Goal: Navigation & Orientation: Find specific page/section

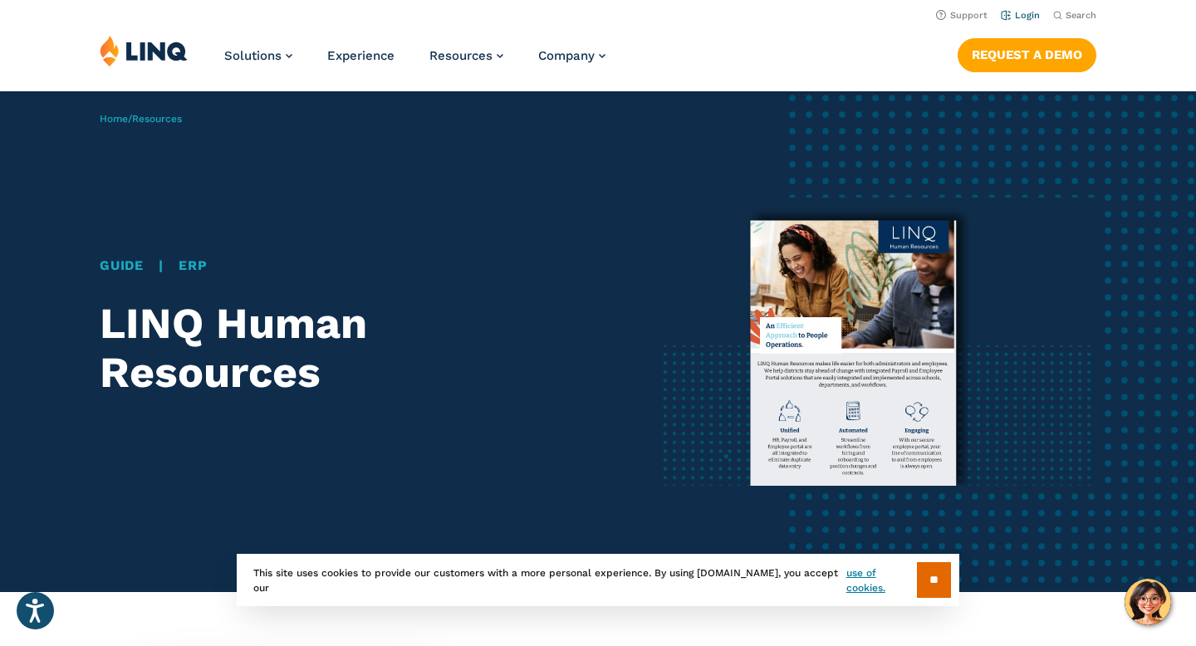
click at [1026, 12] on link "Login" at bounding box center [1020, 15] width 39 height 11
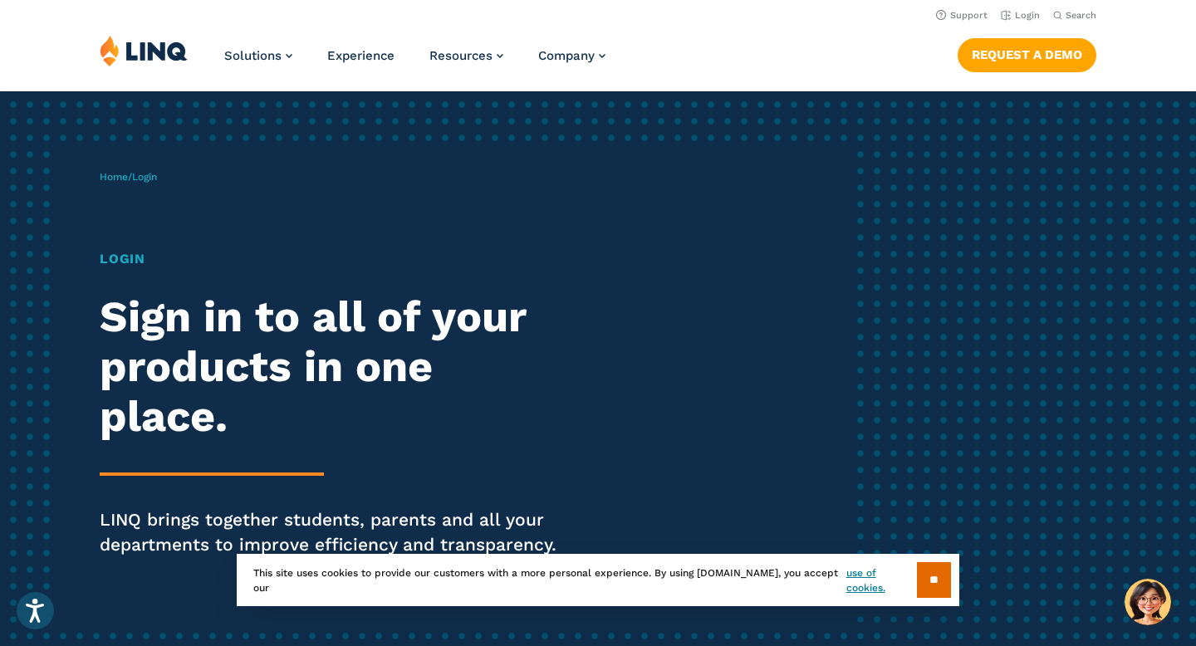
click at [136, 259] on h1 "Login" at bounding box center [330, 259] width 461 height 20
click at [138, 259] on h1 "Login" at bounding box center [330, 259] width 461 height 20
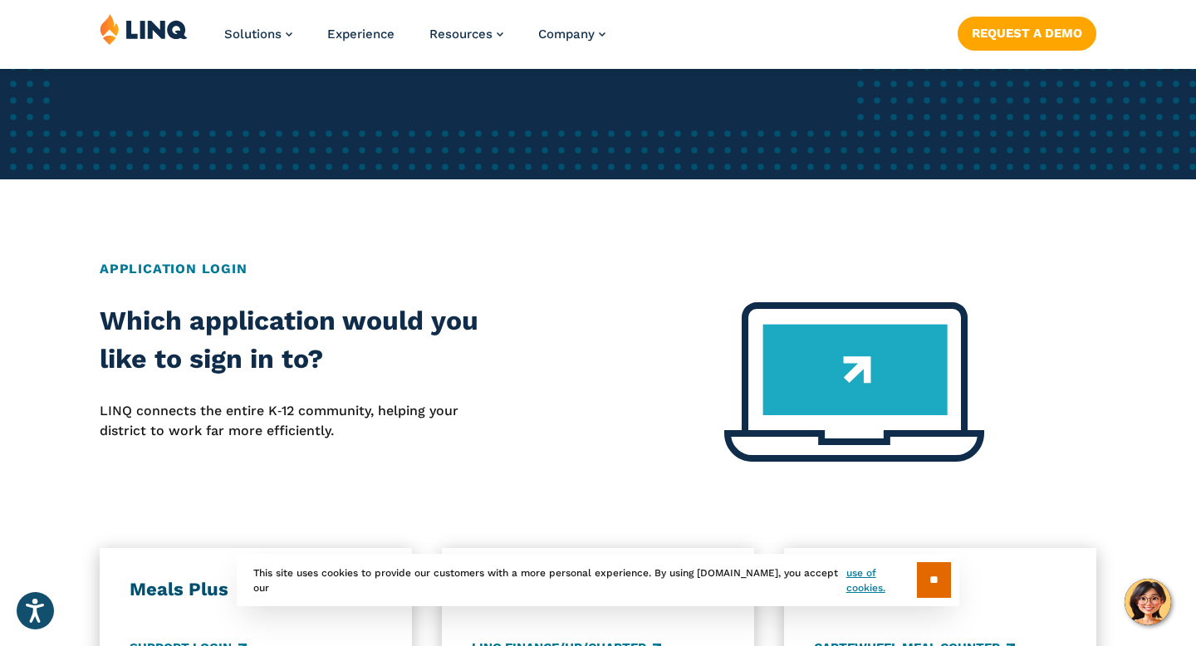
scroll to position [532, 0]
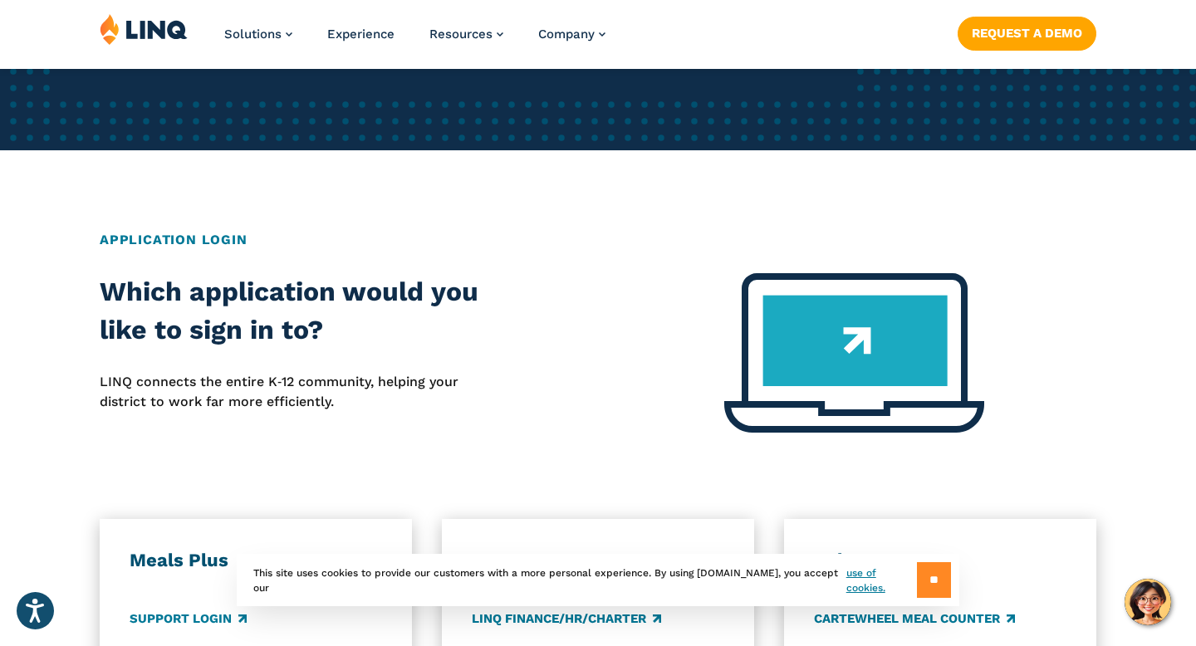
click at [924, 568] on input "**" at bounding box center [934, 580] width 34 height 36
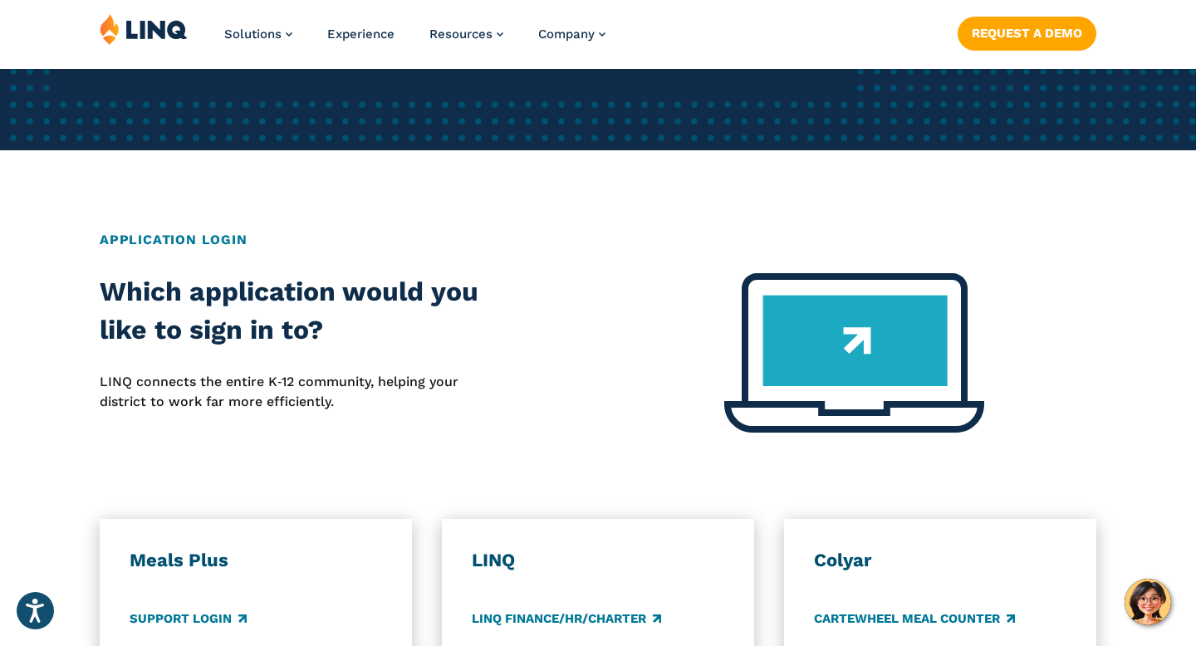
click at [164, 28] on img at bounding box center [144, 29] width 88 height 32
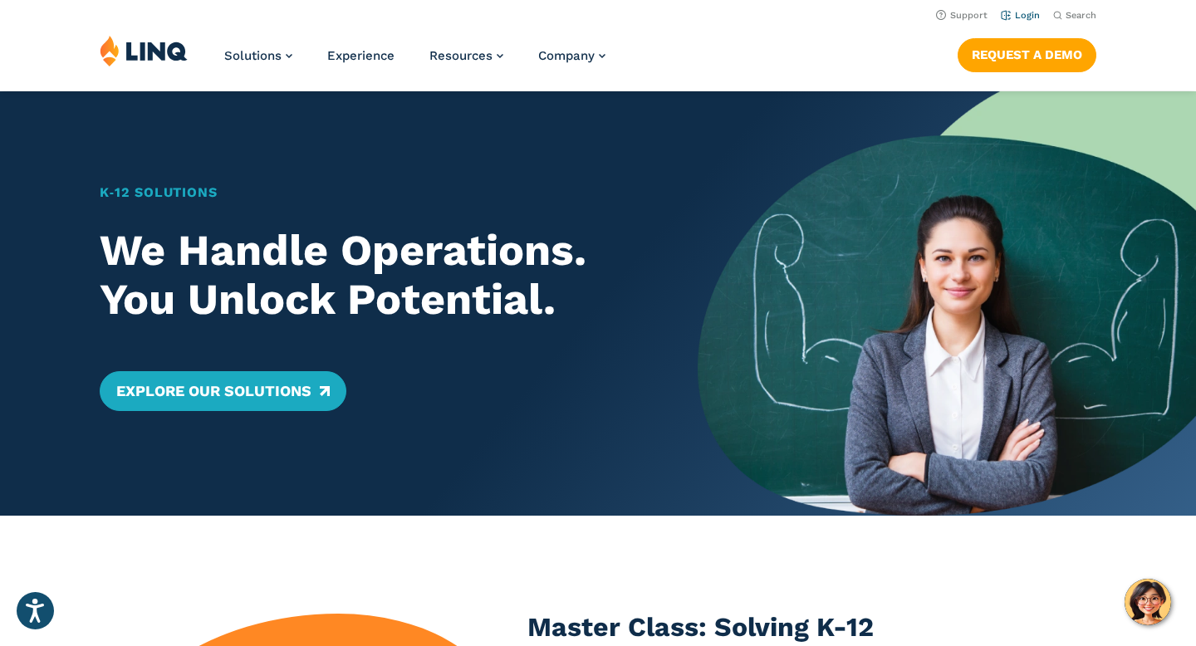
click at [1019, 13] on link "Login" at bounding box center [1020, 15] width 39 height 11
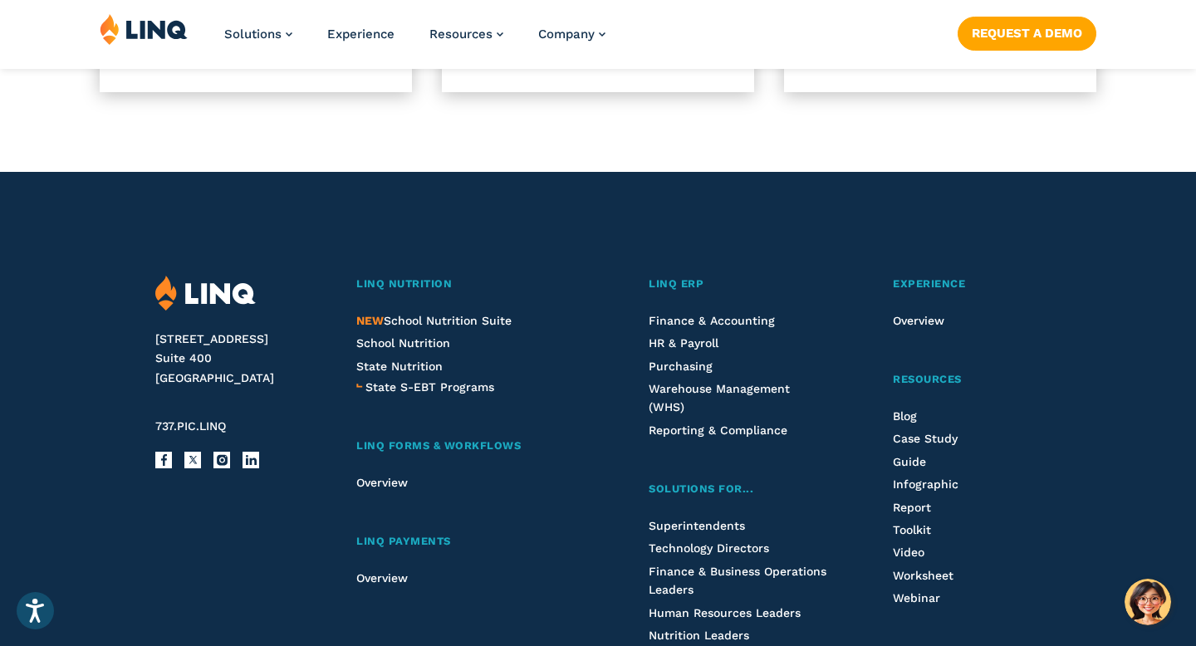
scroll to position [1714, 0]
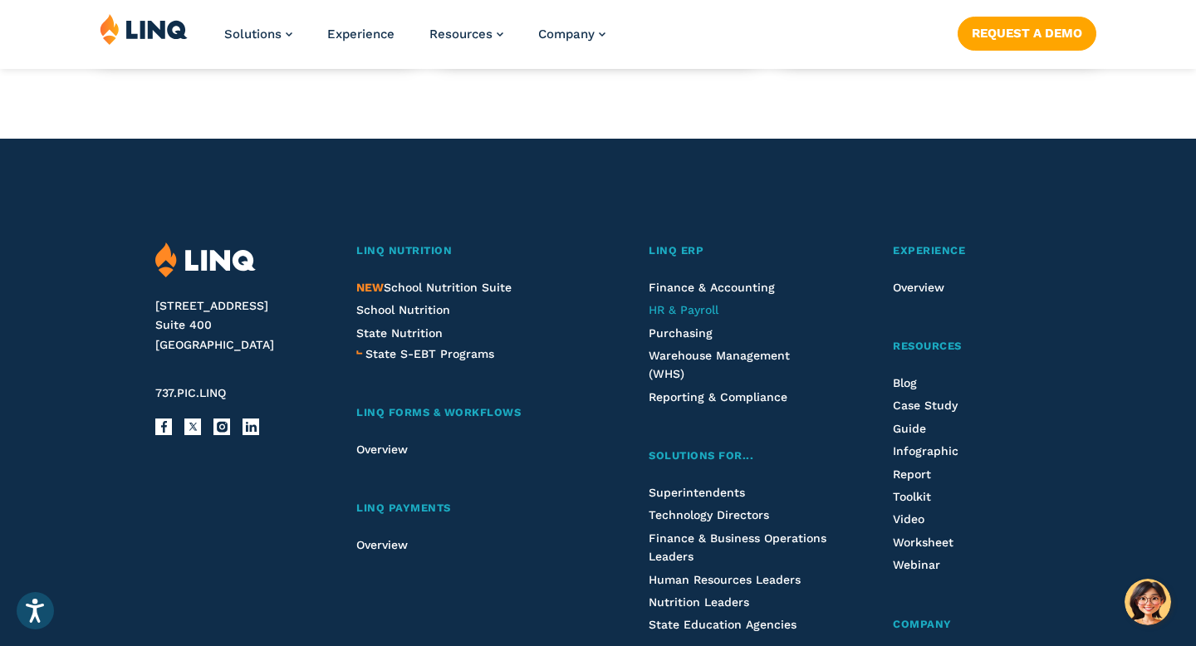
click at [673, 306] on span "HR & Payroll" at bounding box center [684, 309] width 70 height 13
